Goal: Task Accomplishment & Management: Complete application form

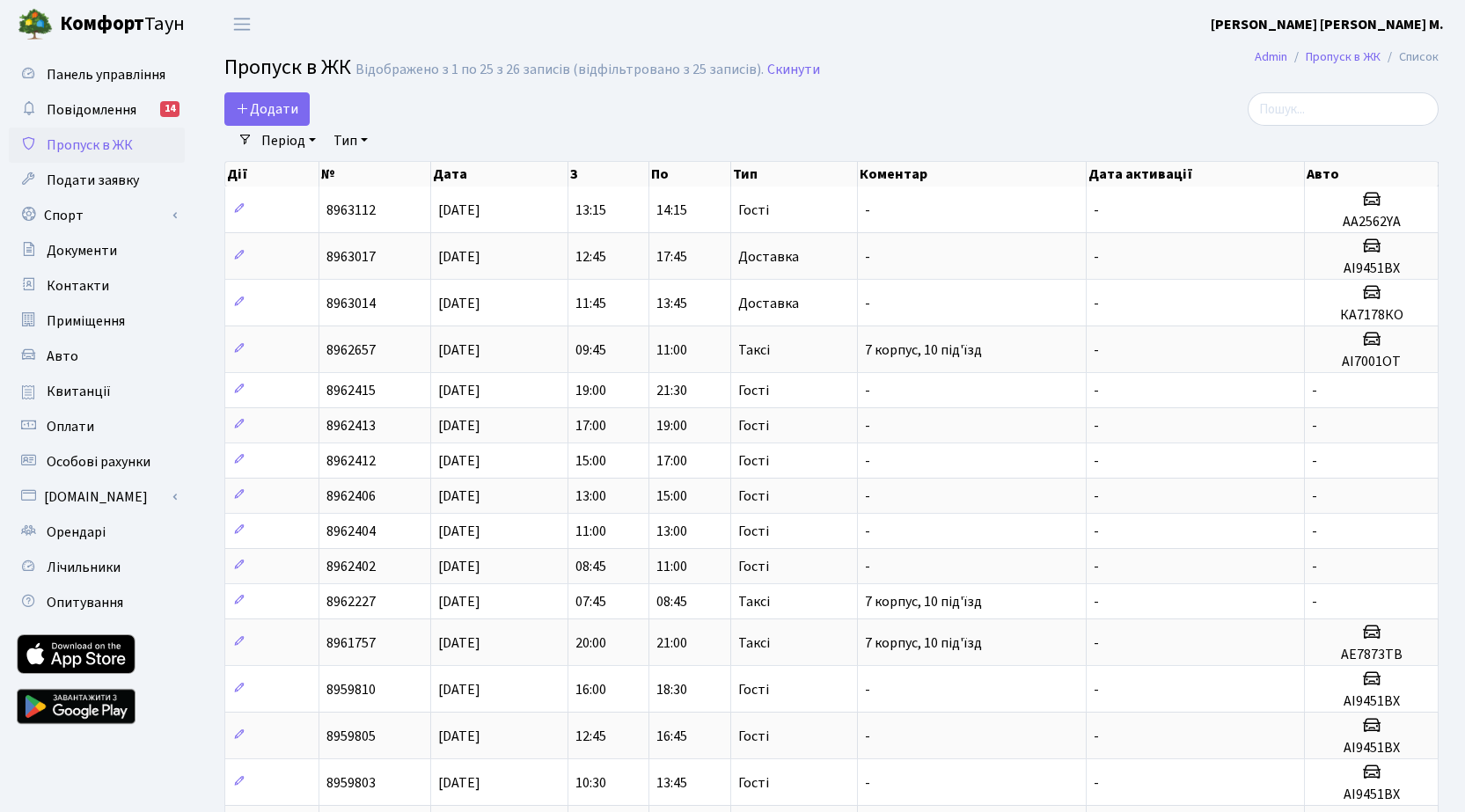
select select "25"
click at [267, 113] on span "Додати" at bounding box center [267, 110] width 62 height 20
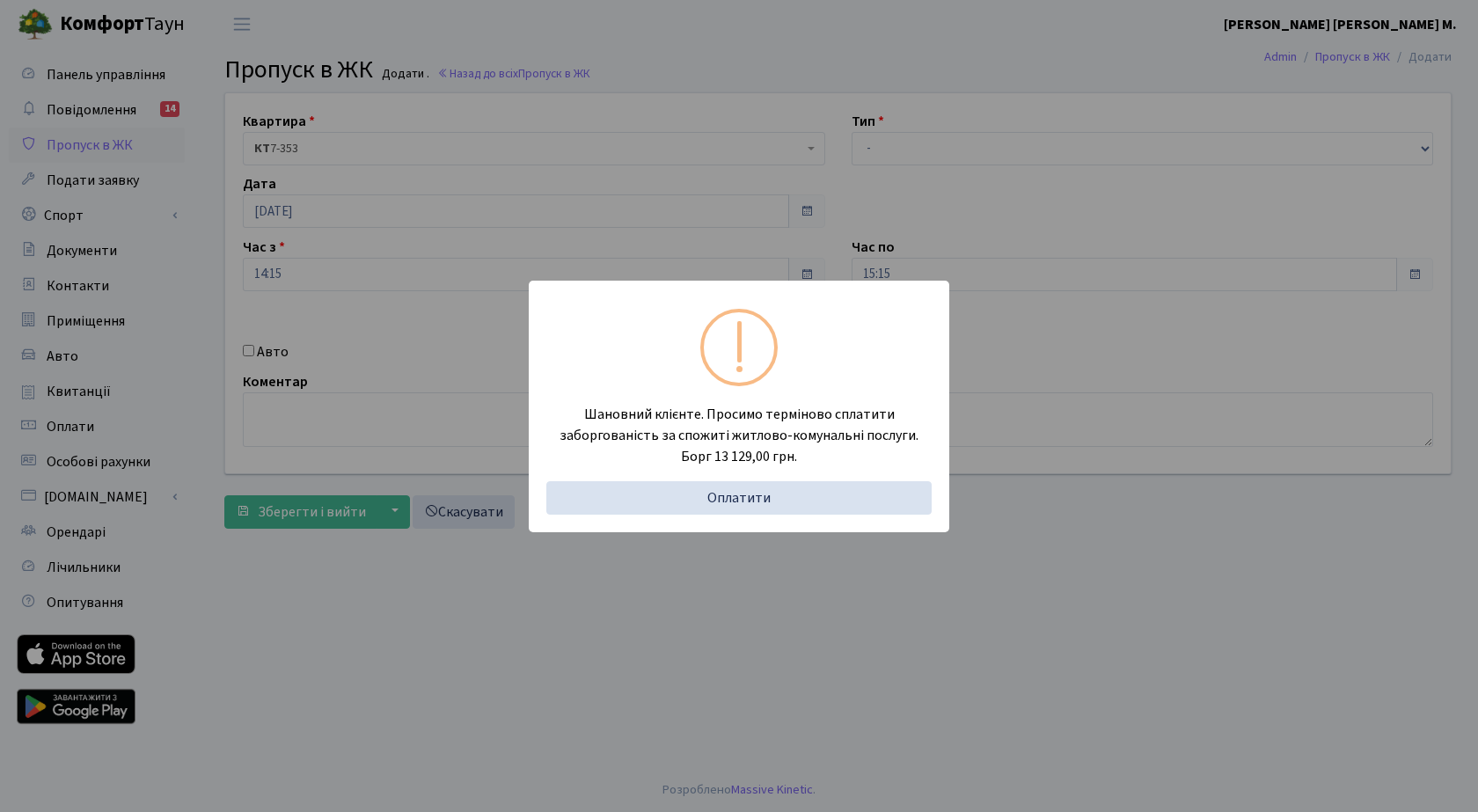
drag, startPoint x: 361, startPoint y: 636, endPoint x: 298, endPoint y: 320, distance: 322.2
click at [361, 629] on div "Шановний клієнте. Просимо терміново сплатити заборгованість за спожиті житлово-…" at bounding box center [739, 406] width 1478 height 812
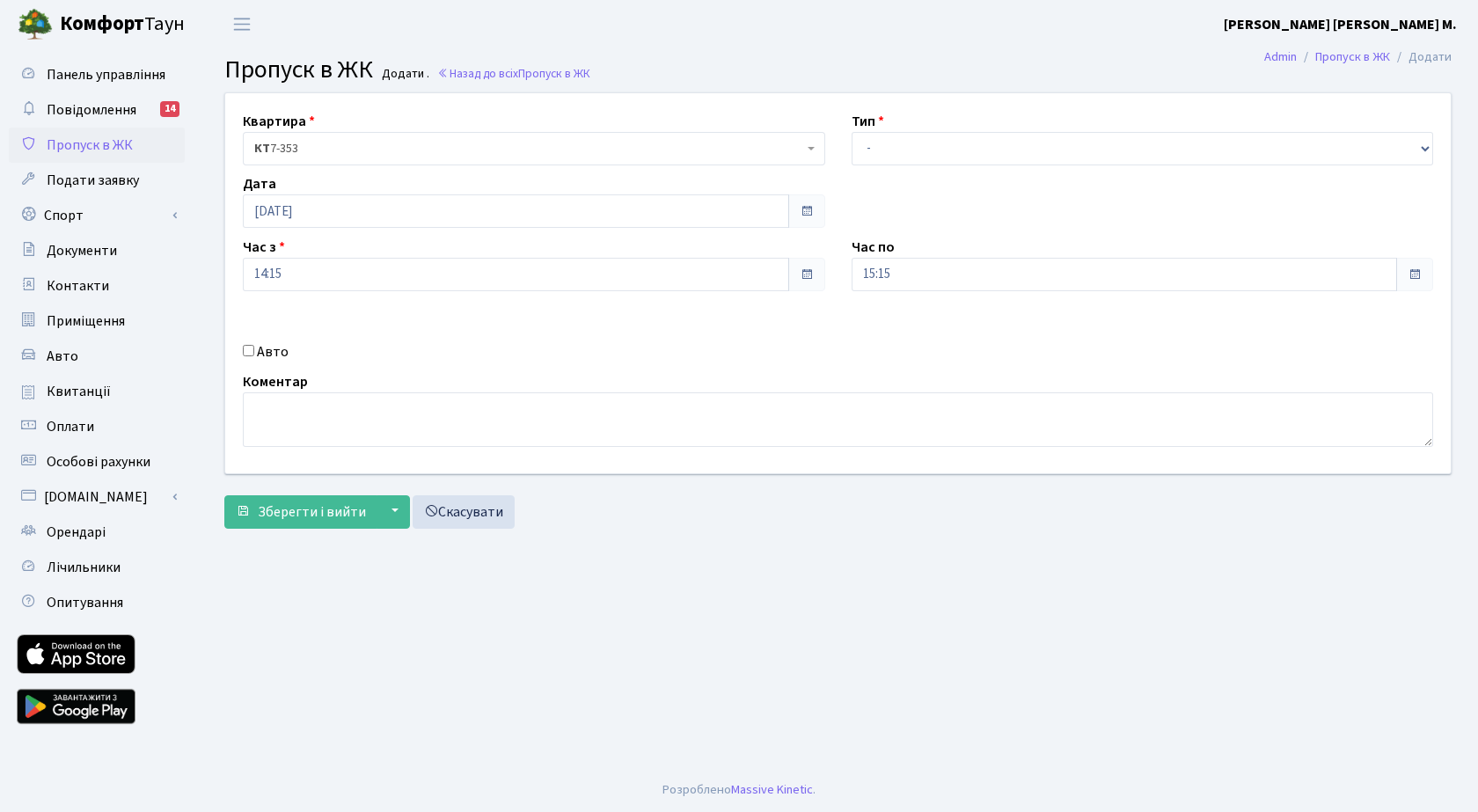
click at [246, 353] on input "Авто" at bounding box center [248, 350] width 12 height 12
checkbox input "true"
click at [886, 337] on input "text" at bounding box center [1142, 337] width 582 height 34
paste input "КА3016НС"
type input "КА3016НС"
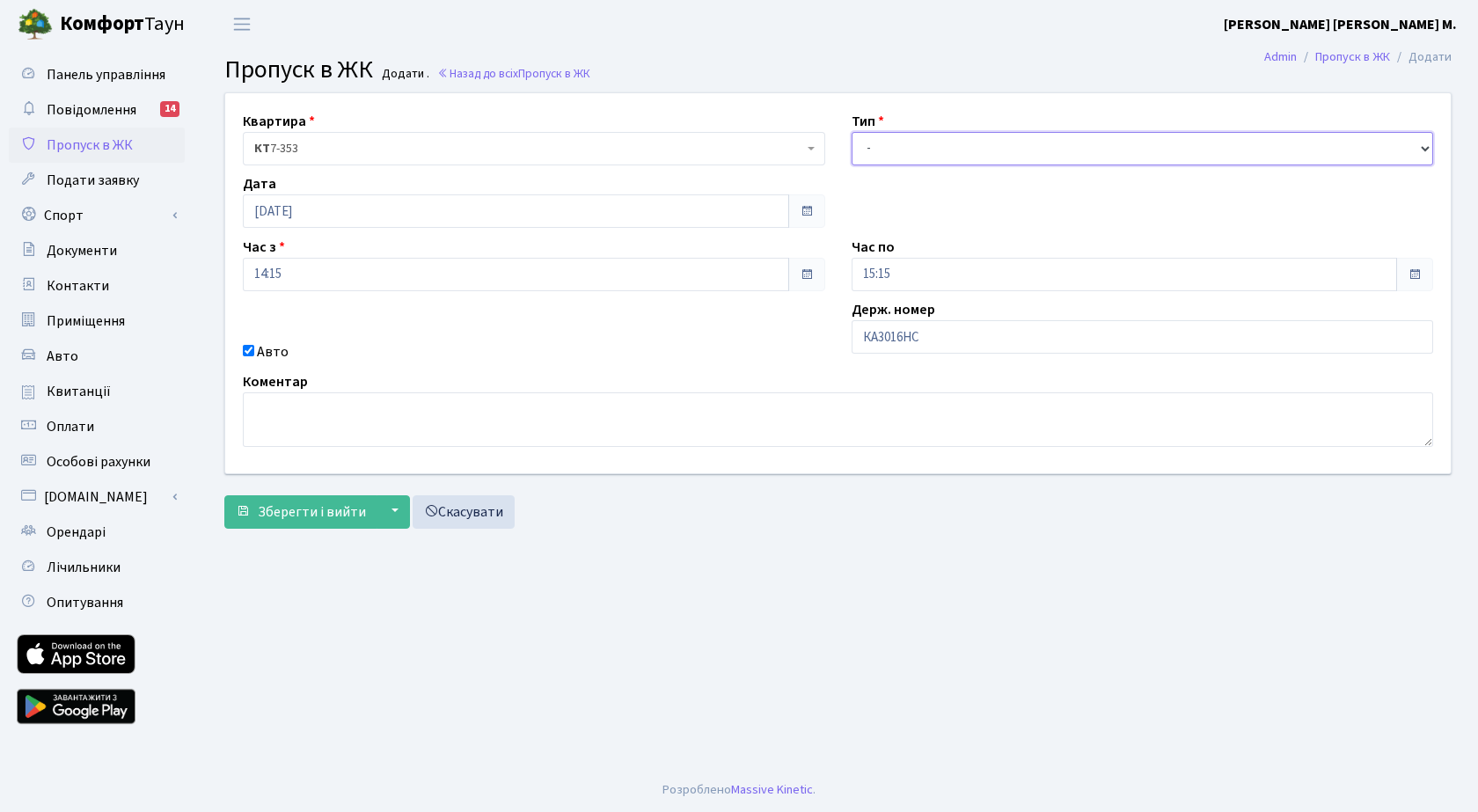
click at [930, 152] on select "- Доставка Таксі Гості Сервіс" at bounding box center [1142, 149] width 582 height 34
select select "3"
click at [851, 132] on select "- Доставка Таксі Гості Сервіс" at bounding box center [1142, 149] width 582 height 34
click at [293, 513] on span "Зберегти і вийти" at bounding box center [311, 512] width 108 height 20
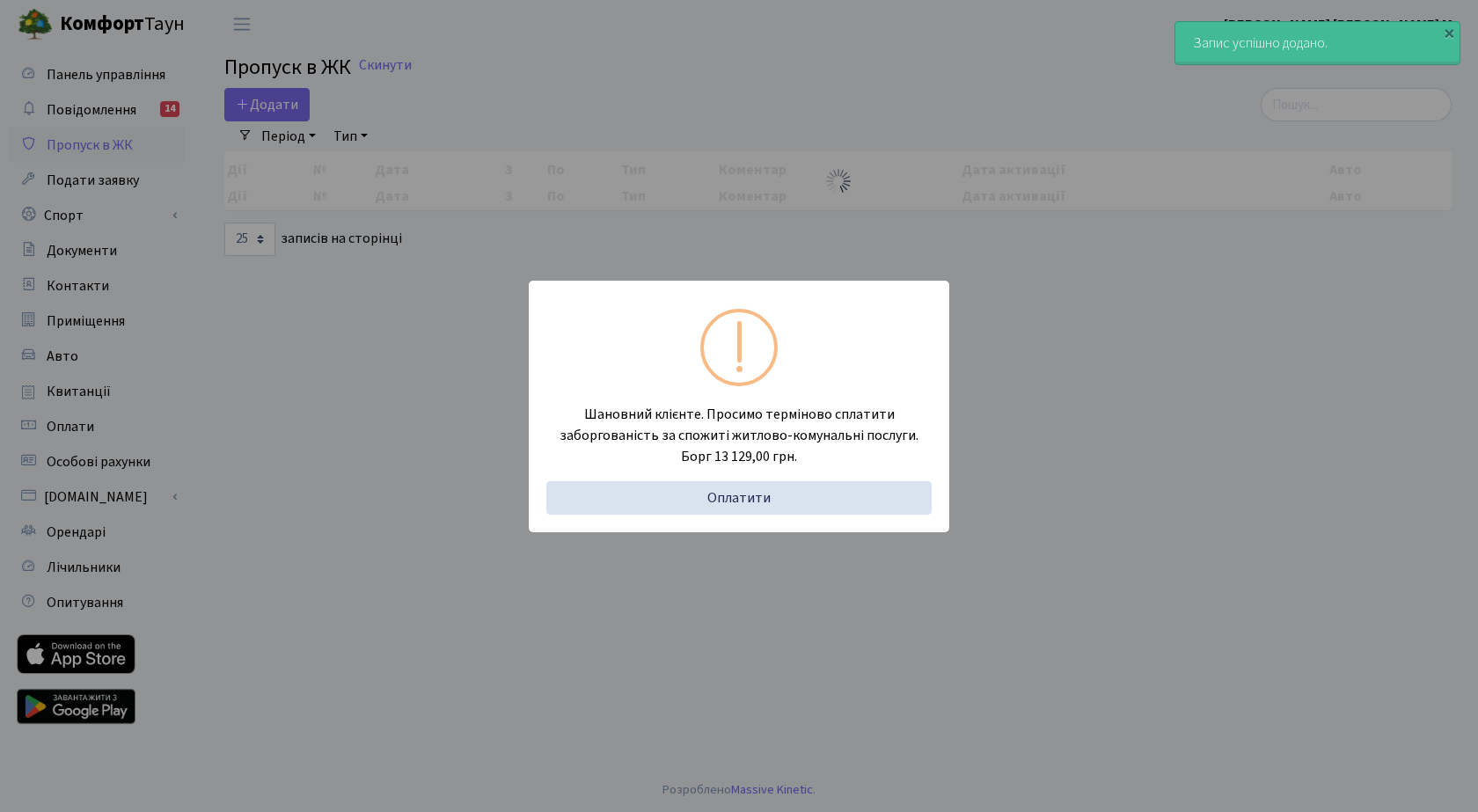
select select "25"
